Goal: Information Seeking & Learning: Learn about a topic

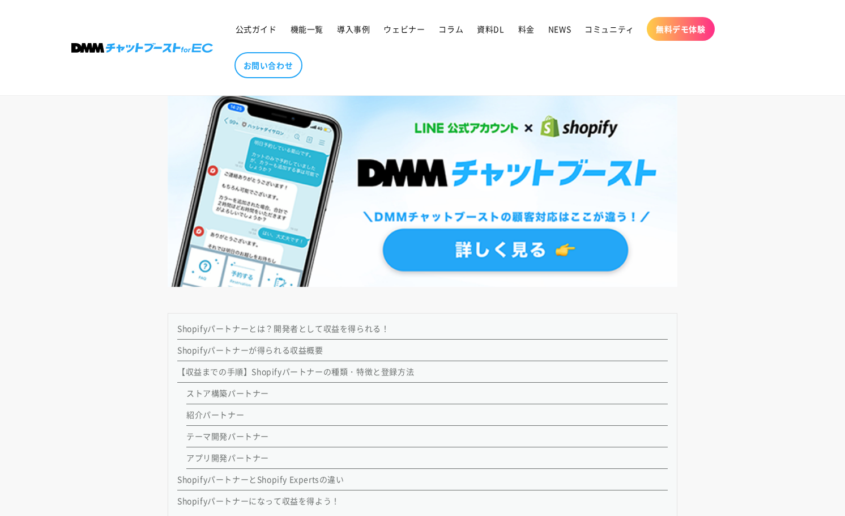
scroll to position [907, 0]
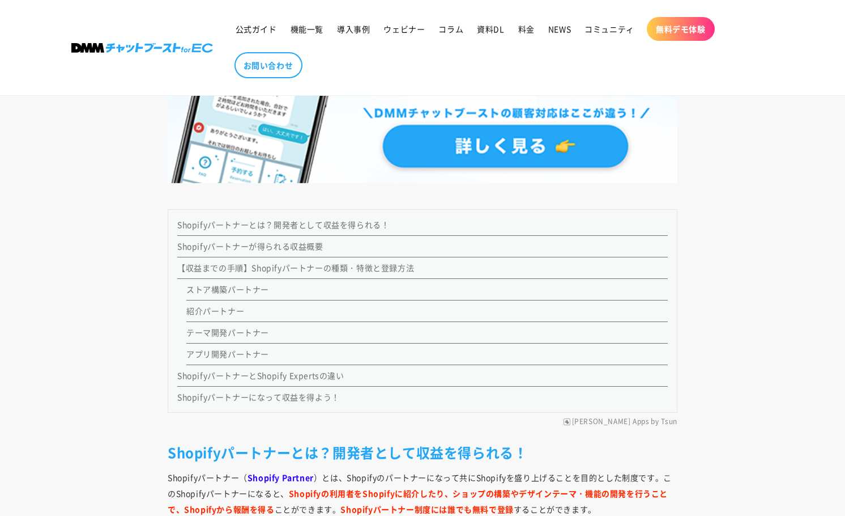
click at [243, 288] on link "ストア構築パートナー" at bounding box center [227, 288] width 83 height 11
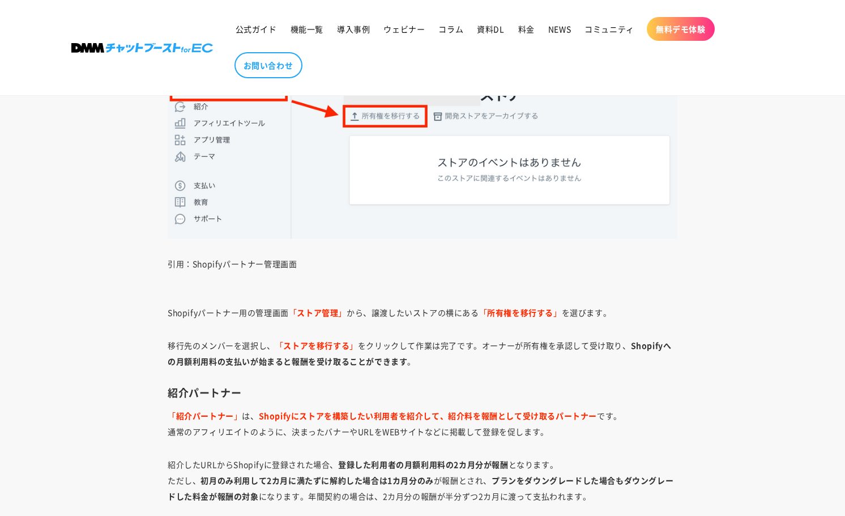
scroll to position [3586, 0]
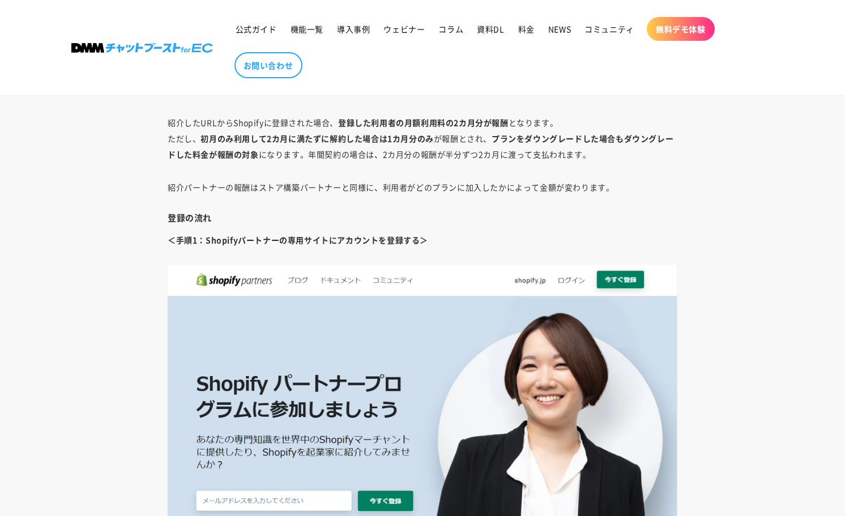
scroll to position [907, 0]
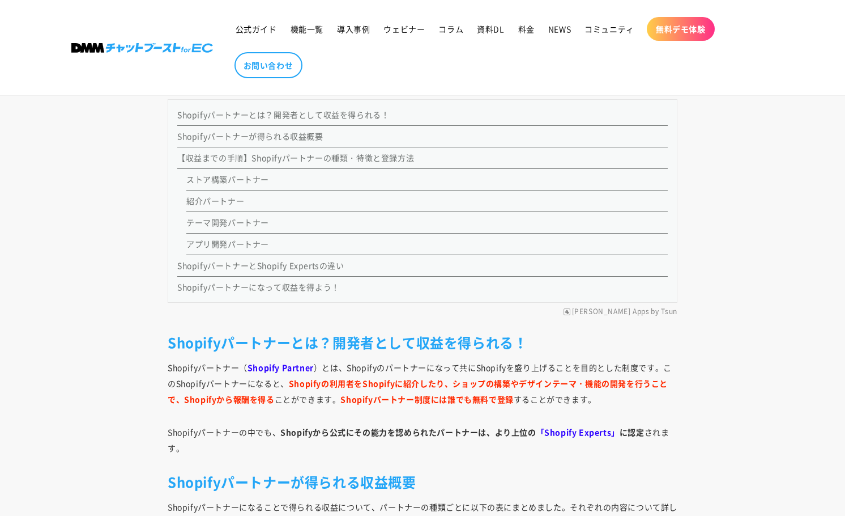
scroll to position [1020, 0]
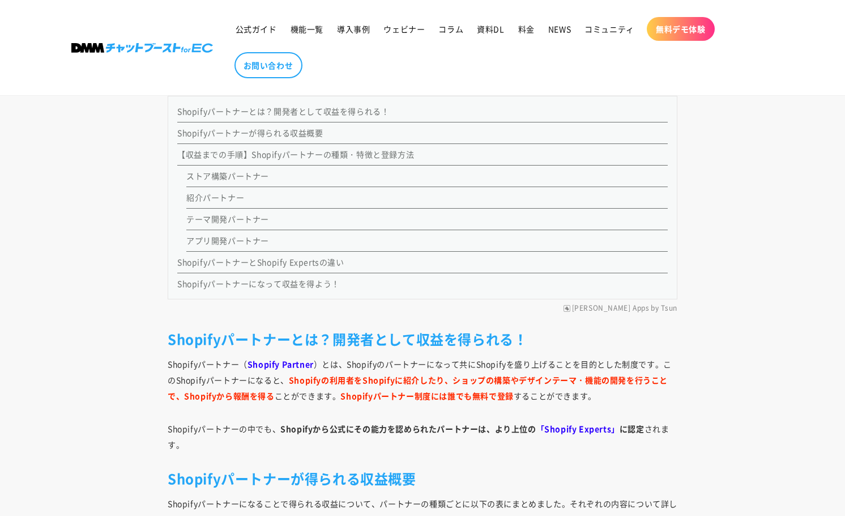
click at [257, 282] on link "Shopifyパートナーになって収益を得よう！" at bounding box center [258, 283] width 163 height 11
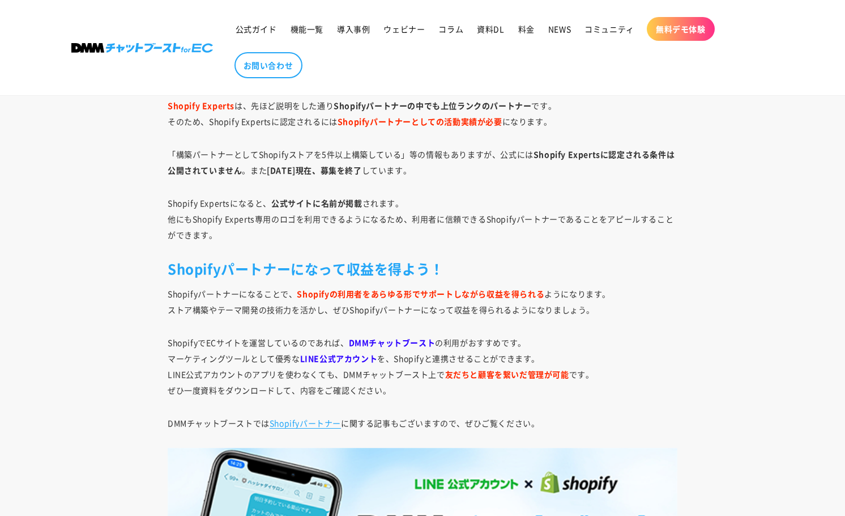
scroll to position [8068, 0]
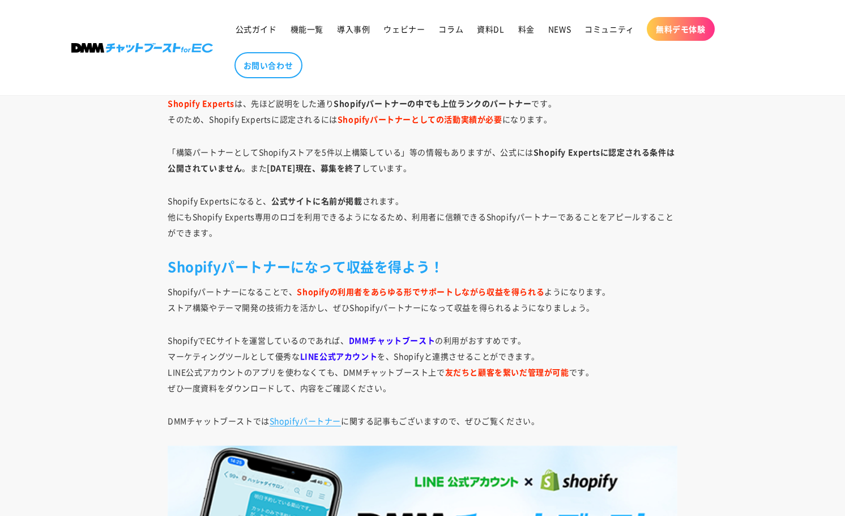
scroll to position [1020, 0]
